Goal: Information Seeking & Learning: Learn about a topic

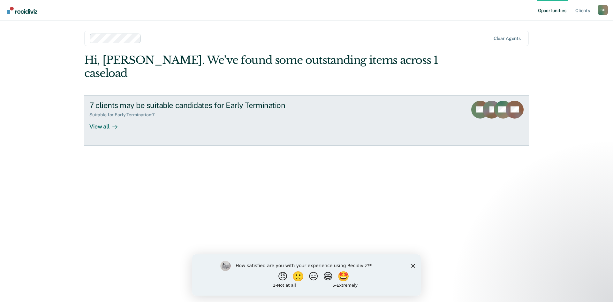
click at [99, 117] on div "View all" at bounding box center [107, 123] width 36 height 12
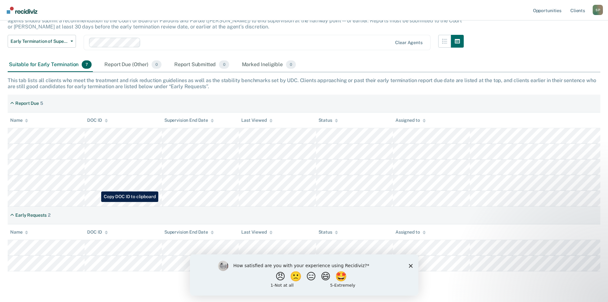
scroll to position [64, 0]
